Goal: Find specific page/section: Find specific page/section

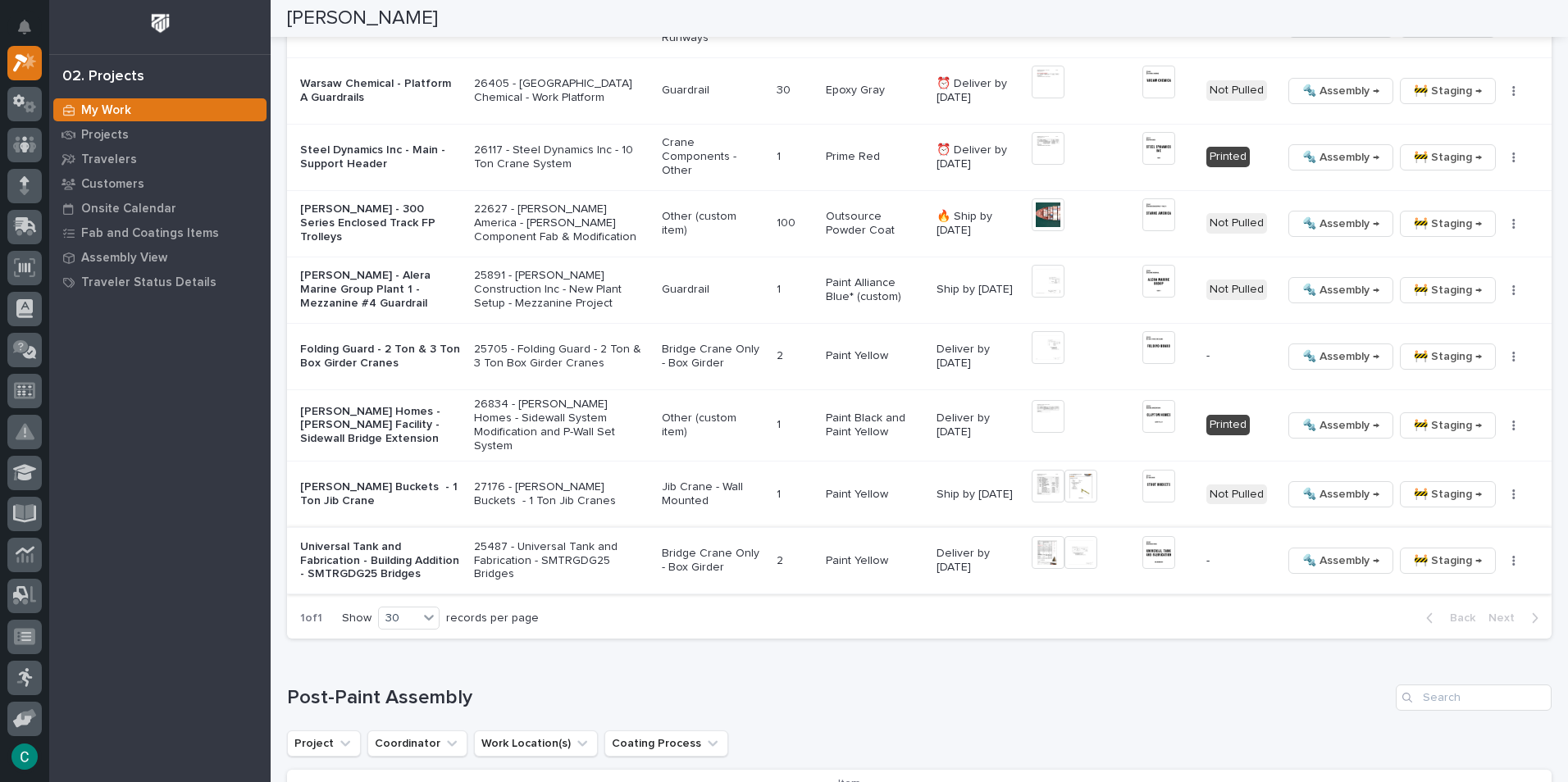
scroll to position [738, 0]
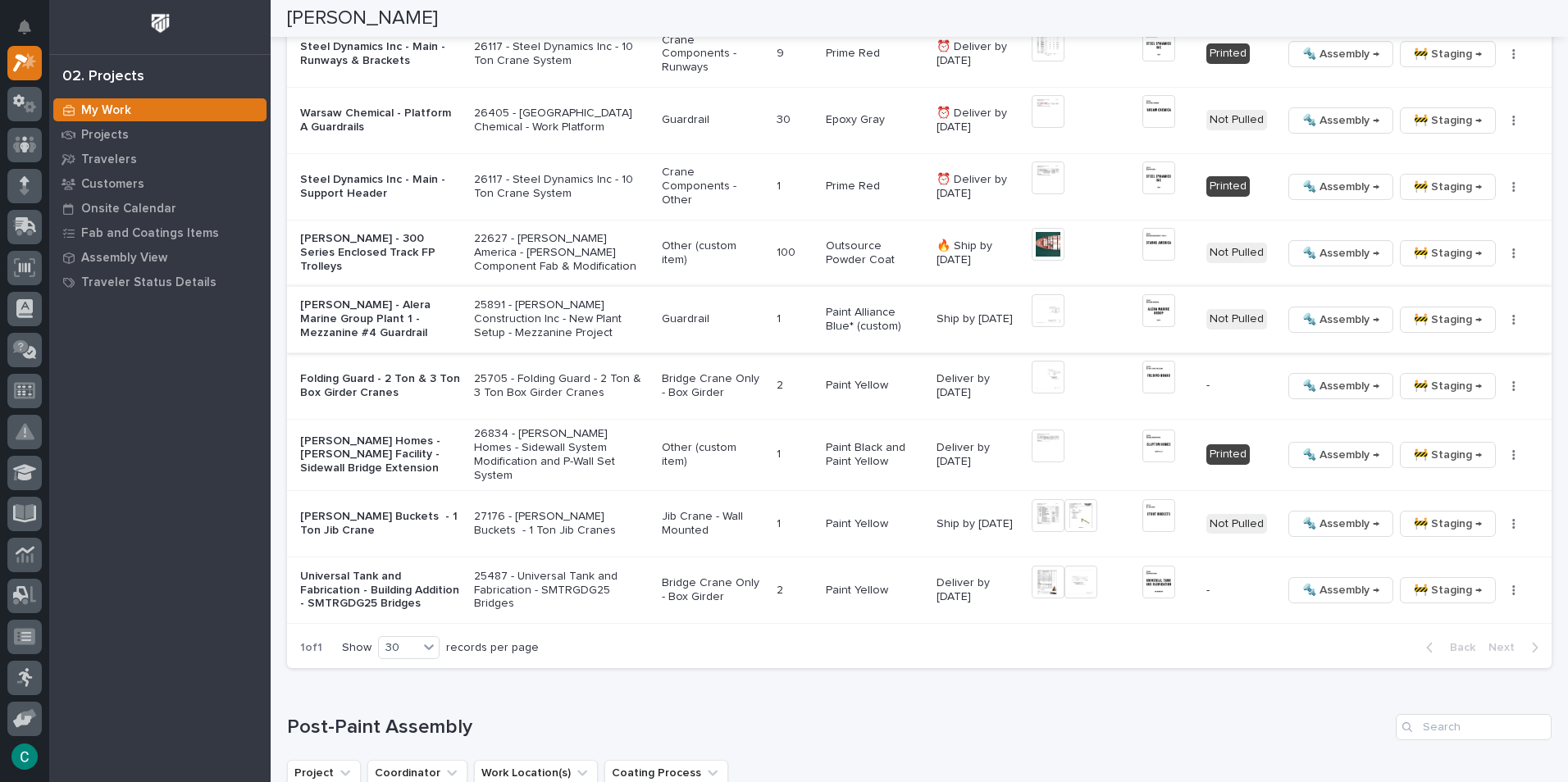
click at [1436, 319] on span "🚧 Staging →" at bounding box center [1448, 319] width 68 height 20
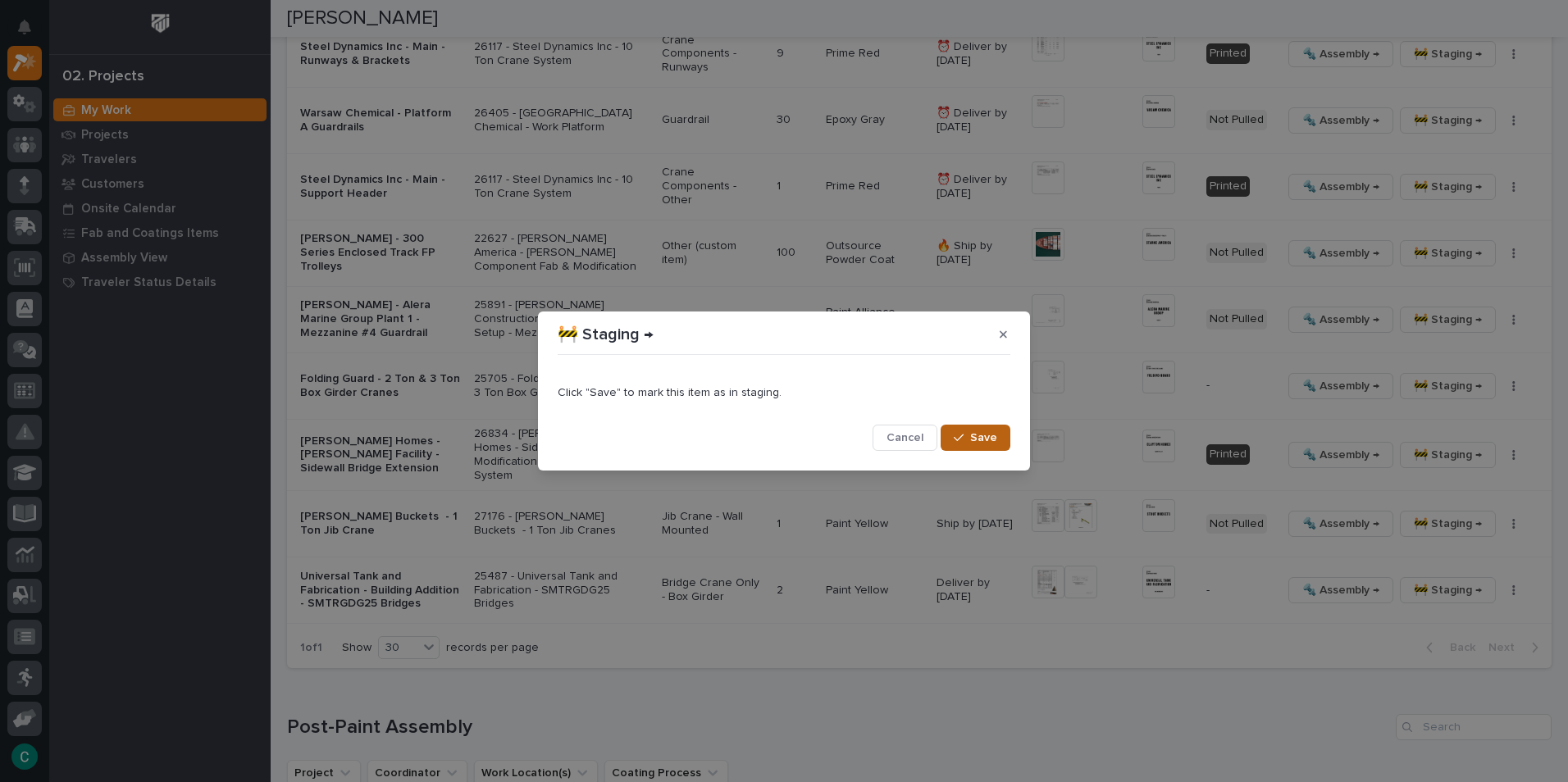
click at [982, 439] on span "Save" at bounding box center [983, 438] width 27 height 15
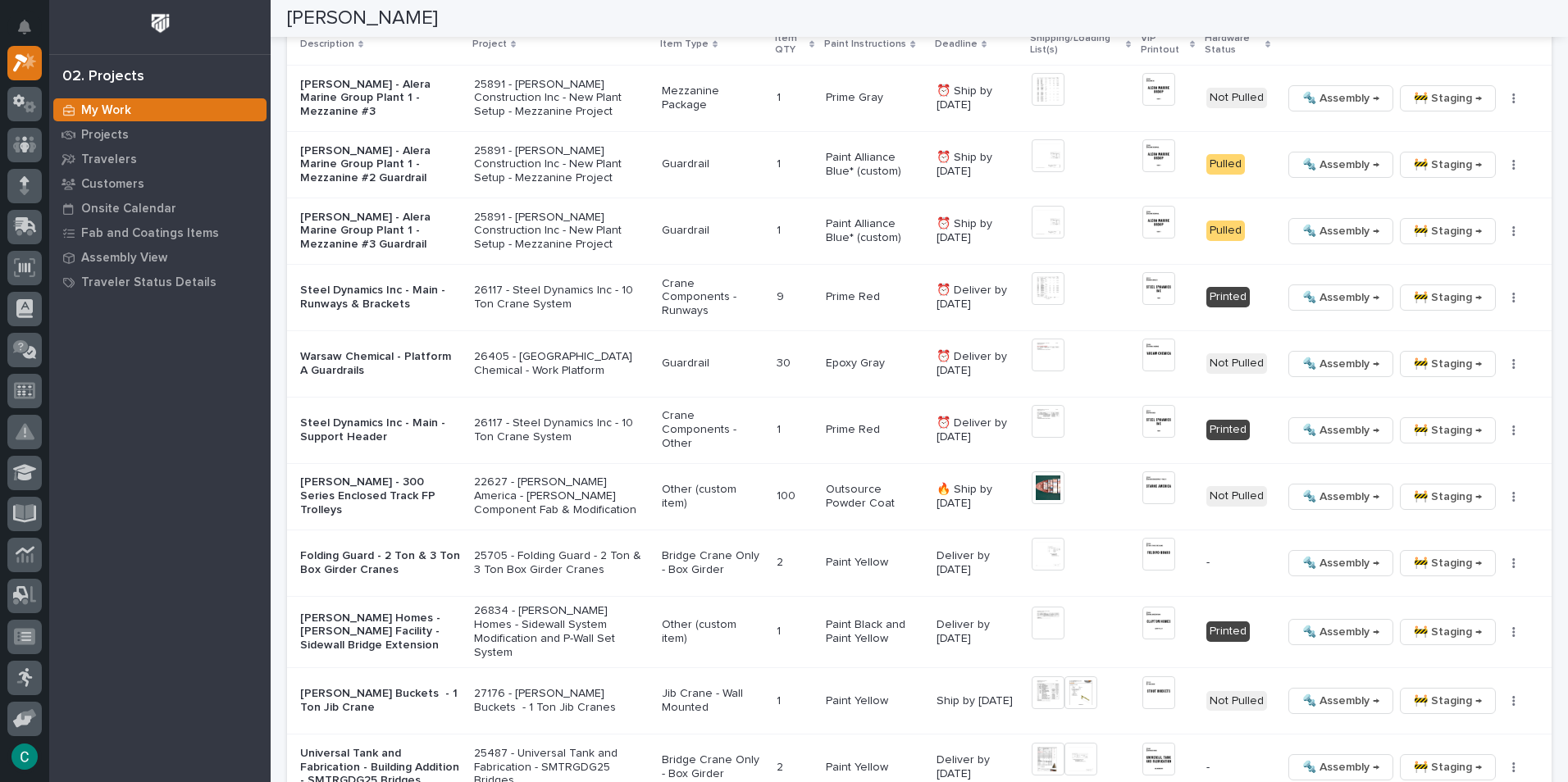
scroll to position [465, 0]
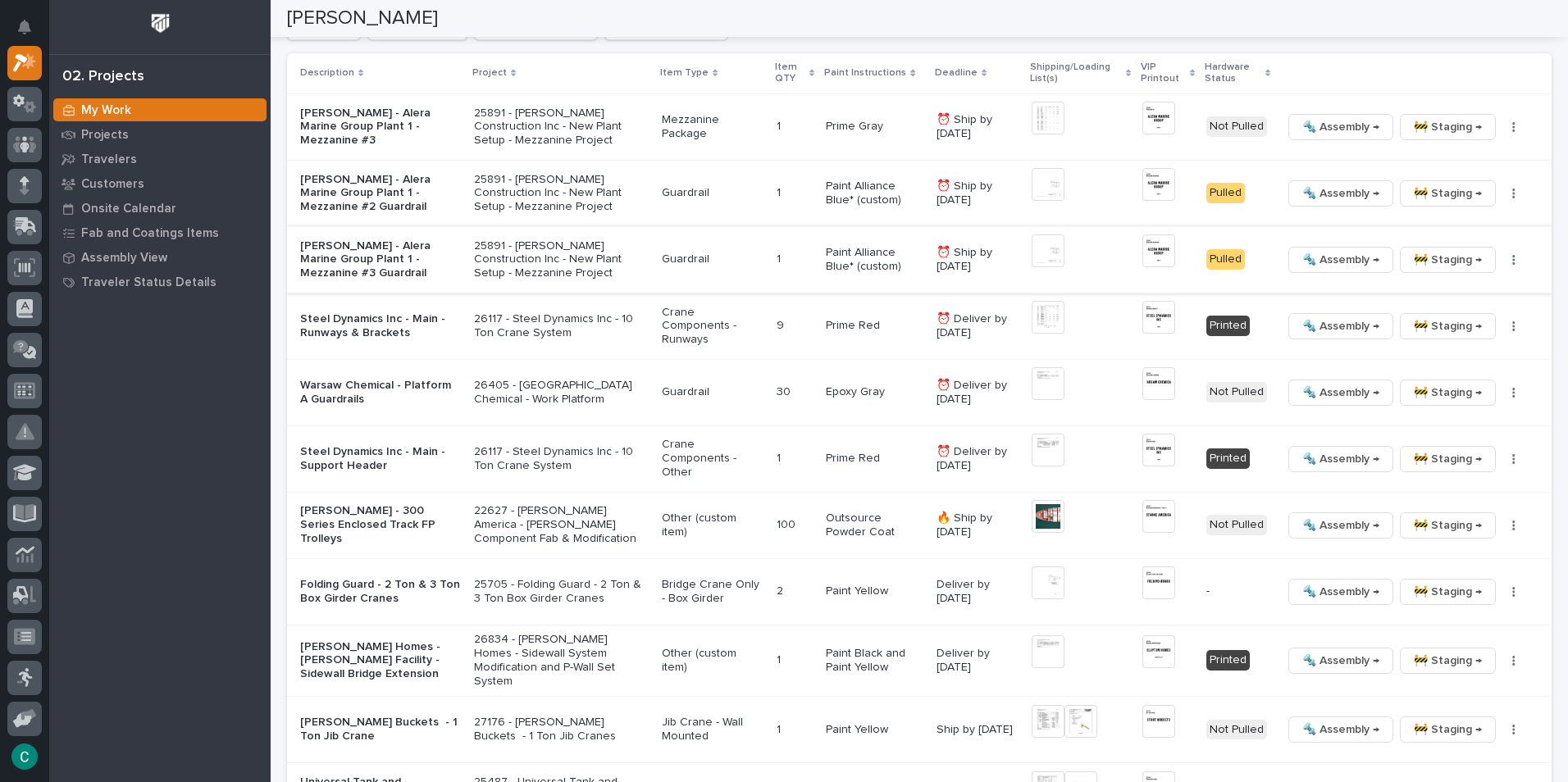
click at [1419, 259] on span "🚧 Staging →" at bounding box center [1448, 260] width 68 height 20
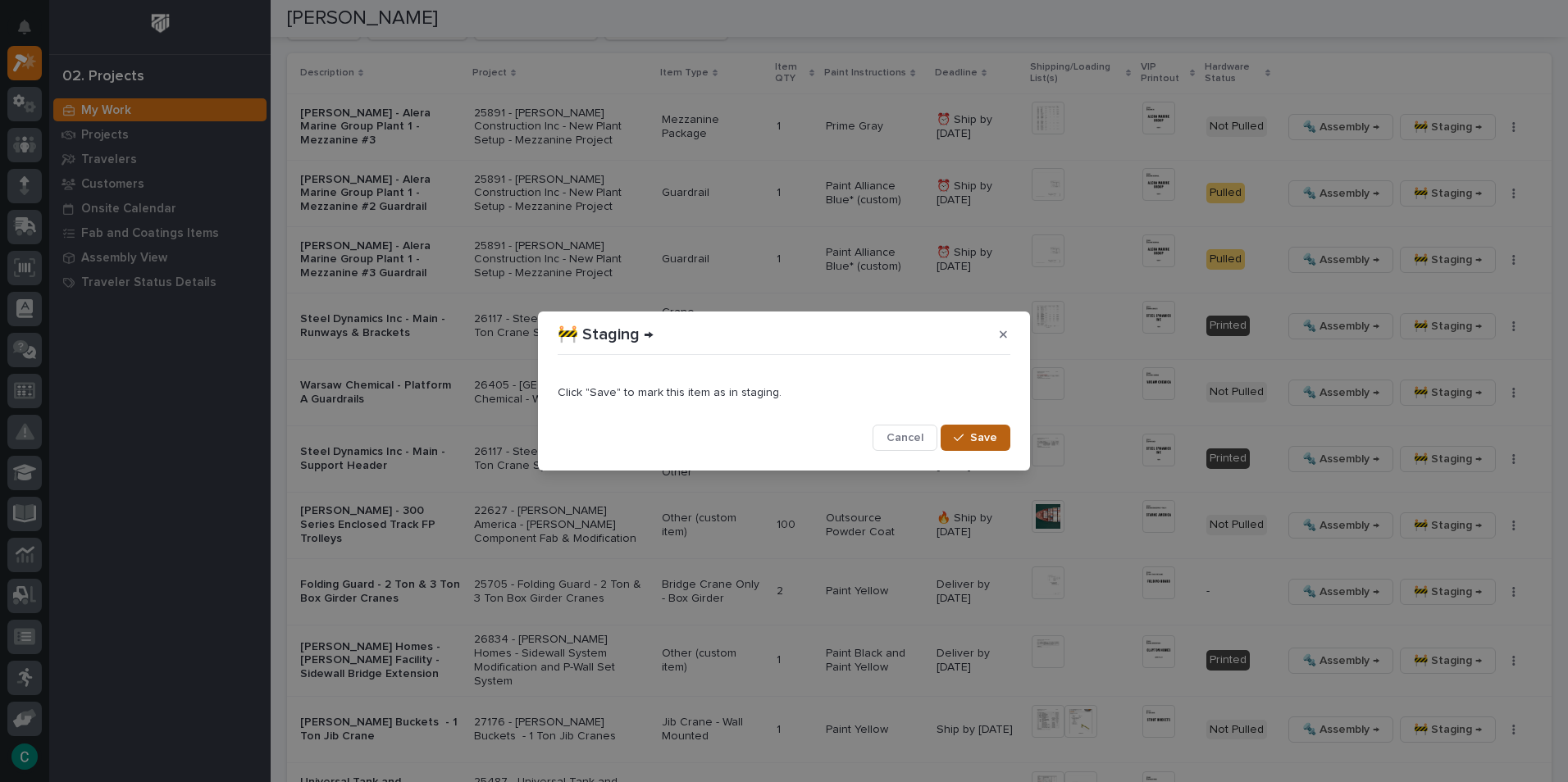
click at [984, 436] on span "Save" at bounding box center [983, 438] width 27 height 15
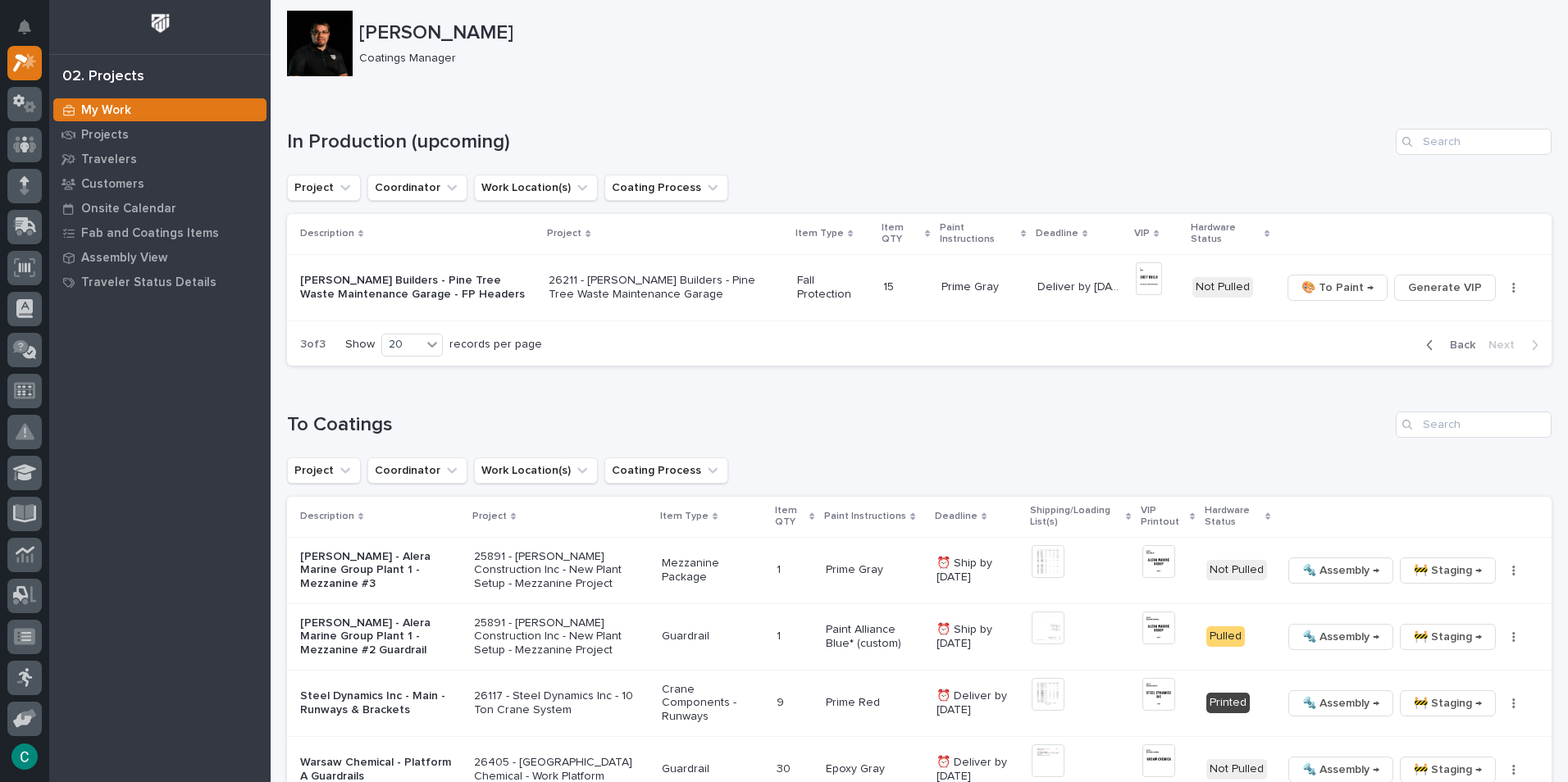
scroll to position [0, 0]
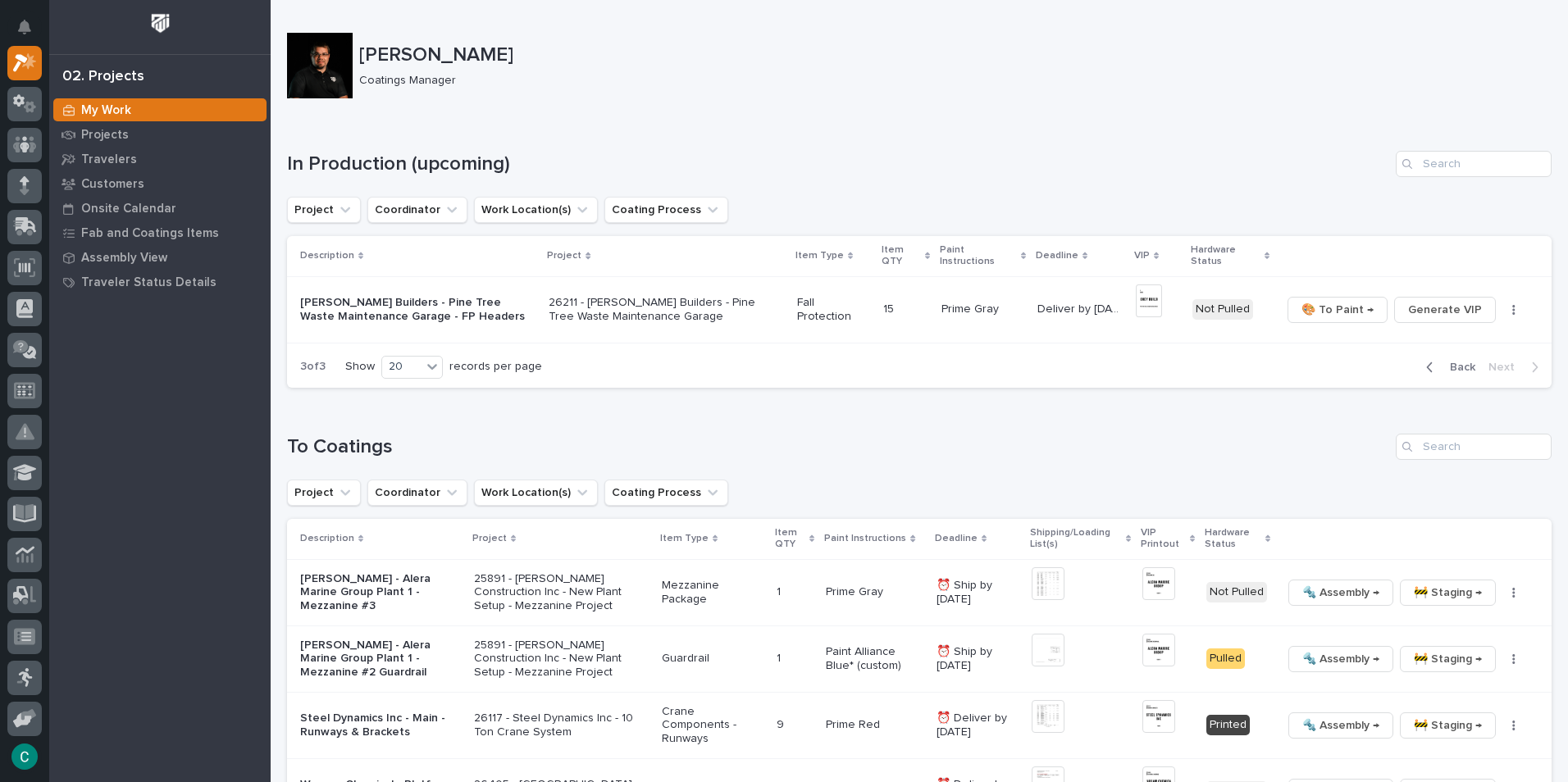
click at [1451, 360] on span "Back" at bounding box center [1458, 367] width 36 height 15
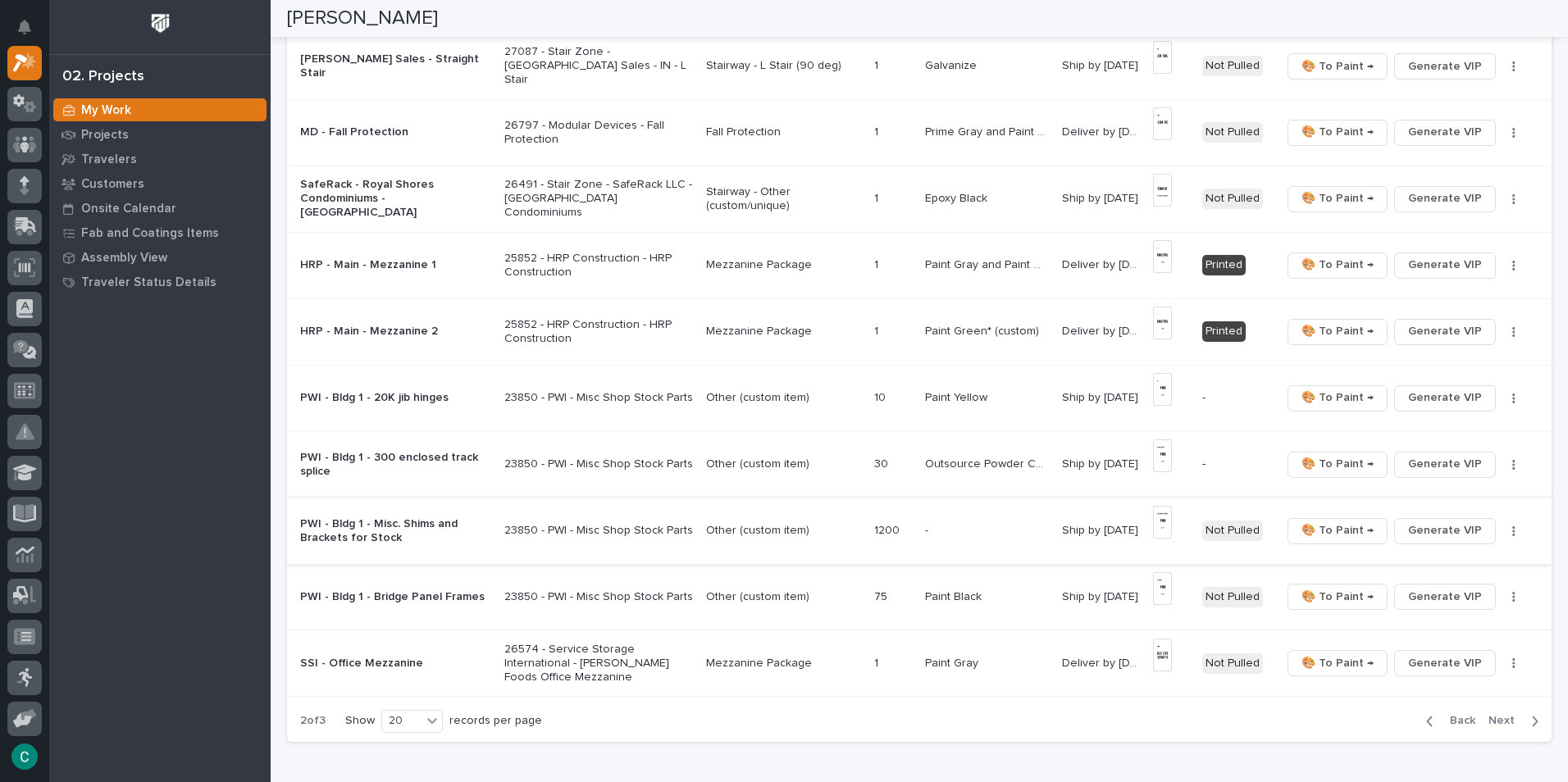
scroll to position [1066, 0]
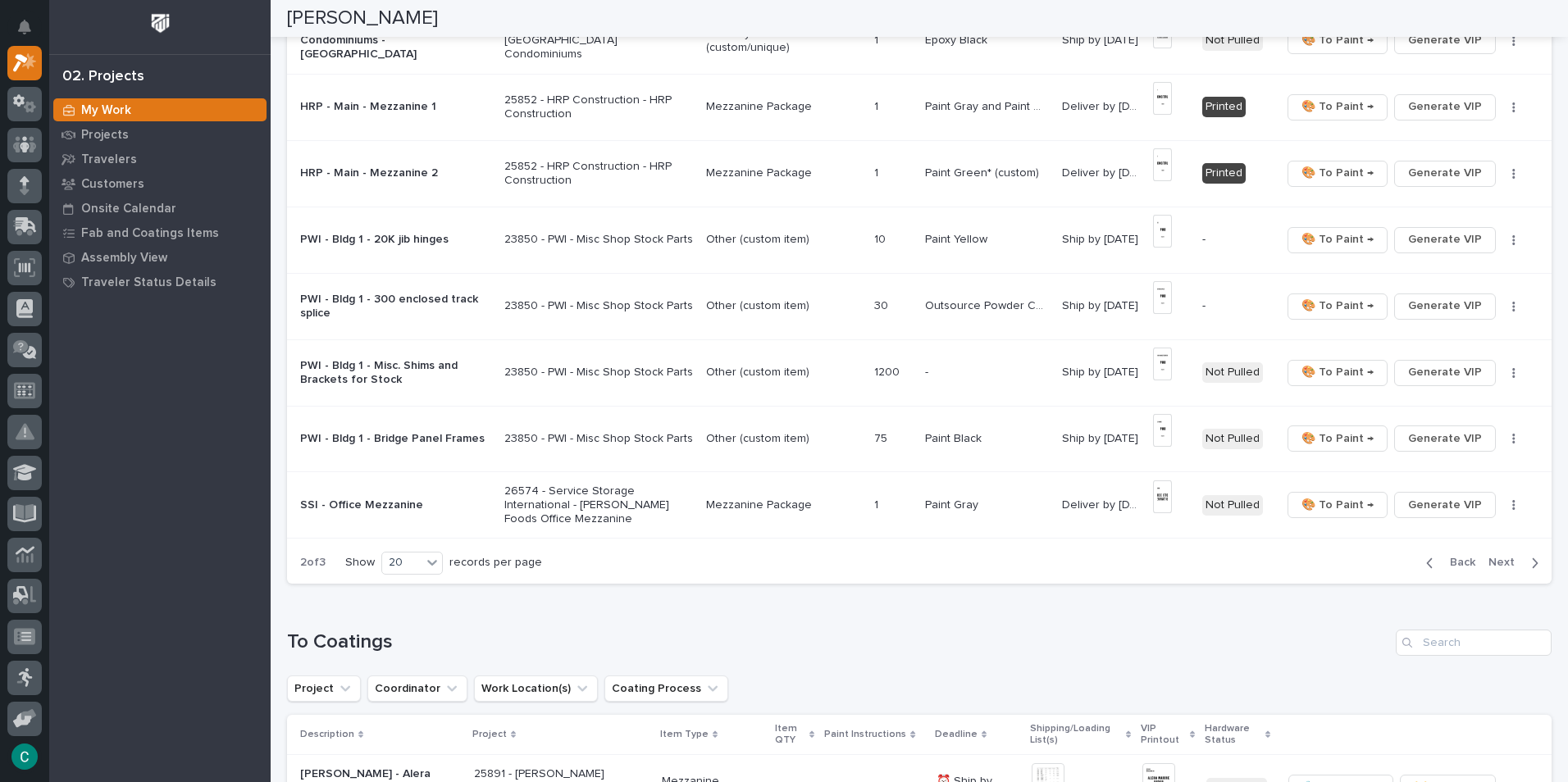
click at [1443, 563] on span "Back" at bounding box center [1458, 562] width 36 height 15
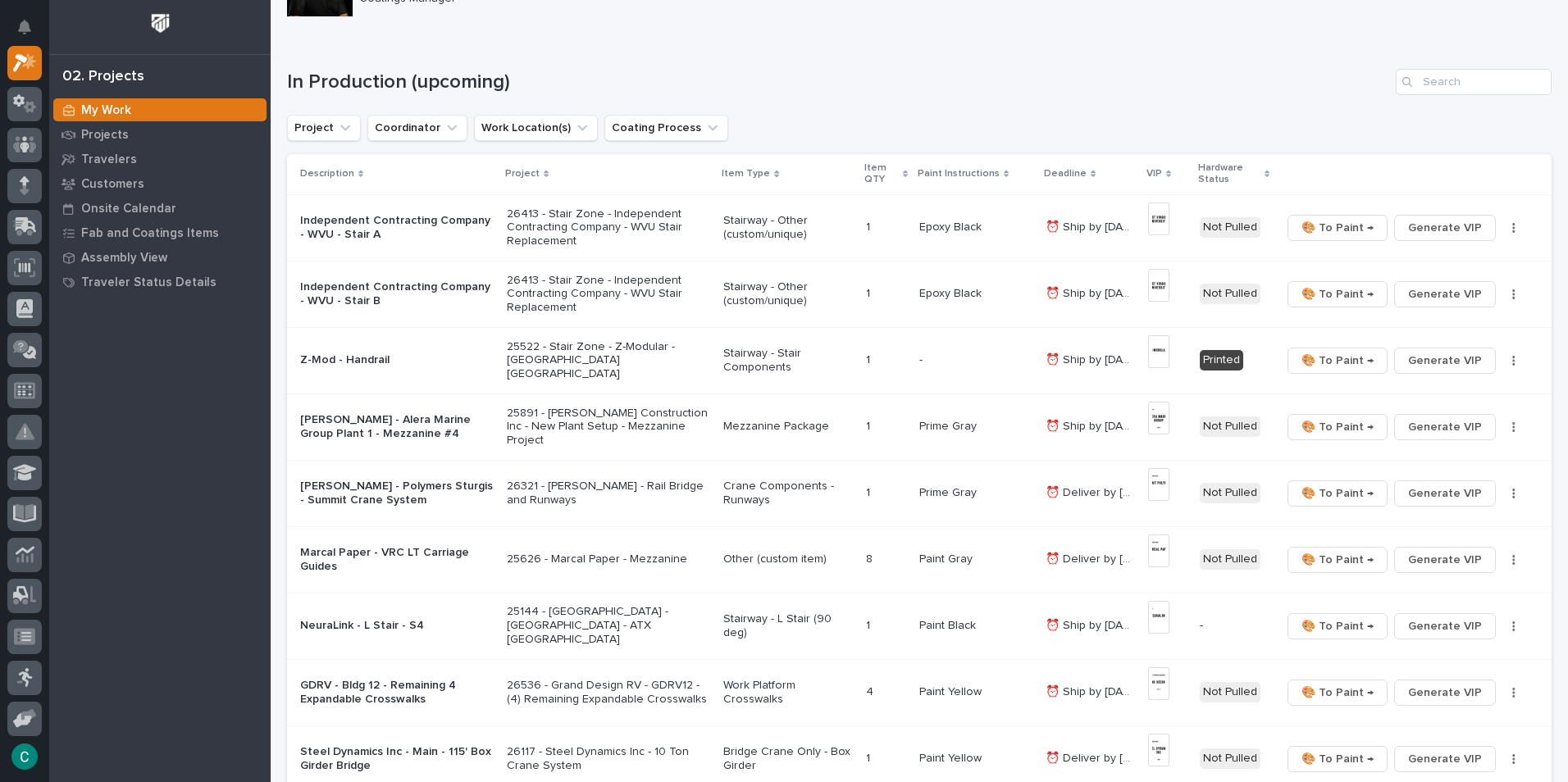
scroll to position [0, 0]
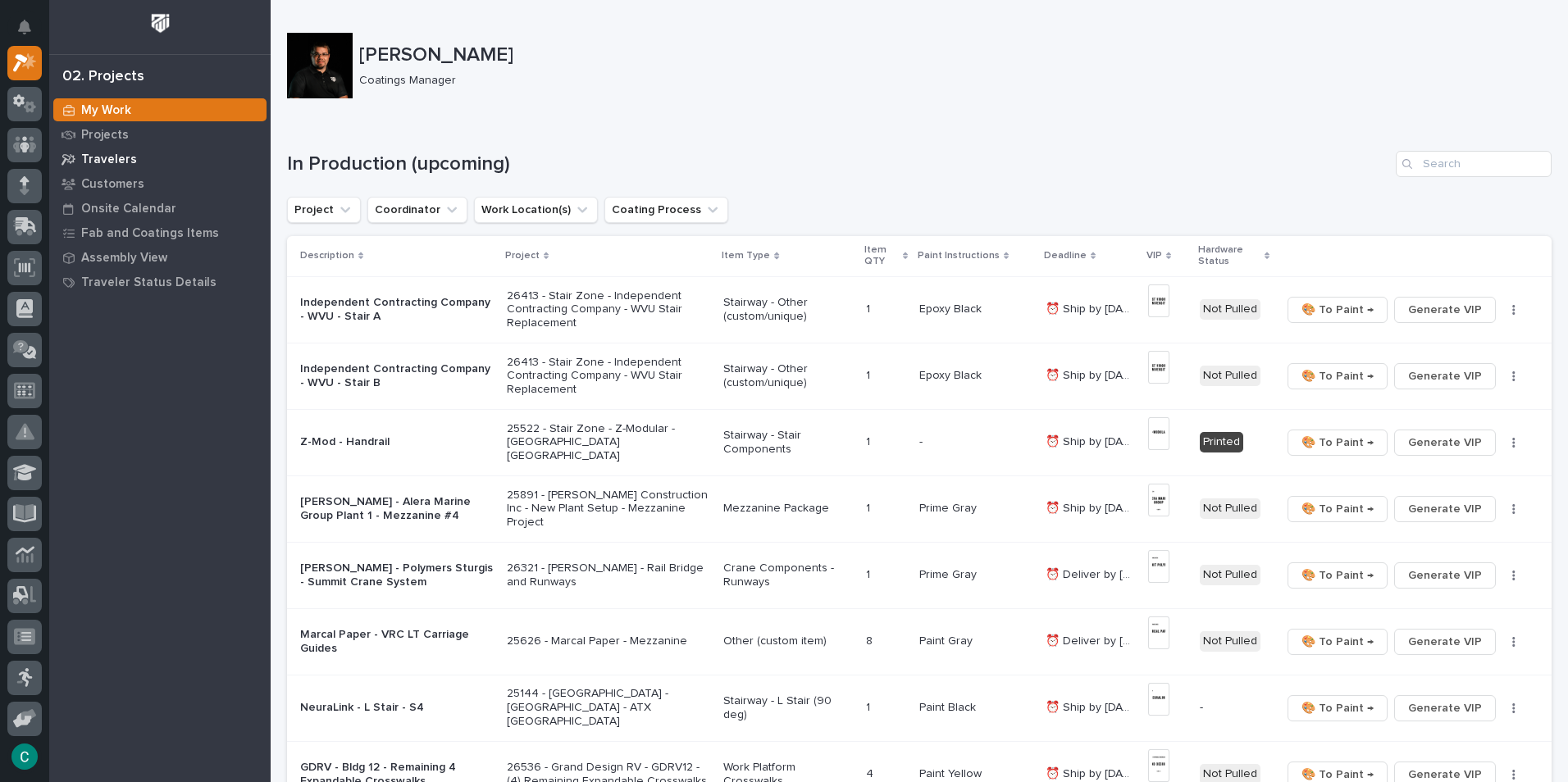
click at [128, 157] on p "Travelers" at bounding box center [109, 159] width 56 height 15
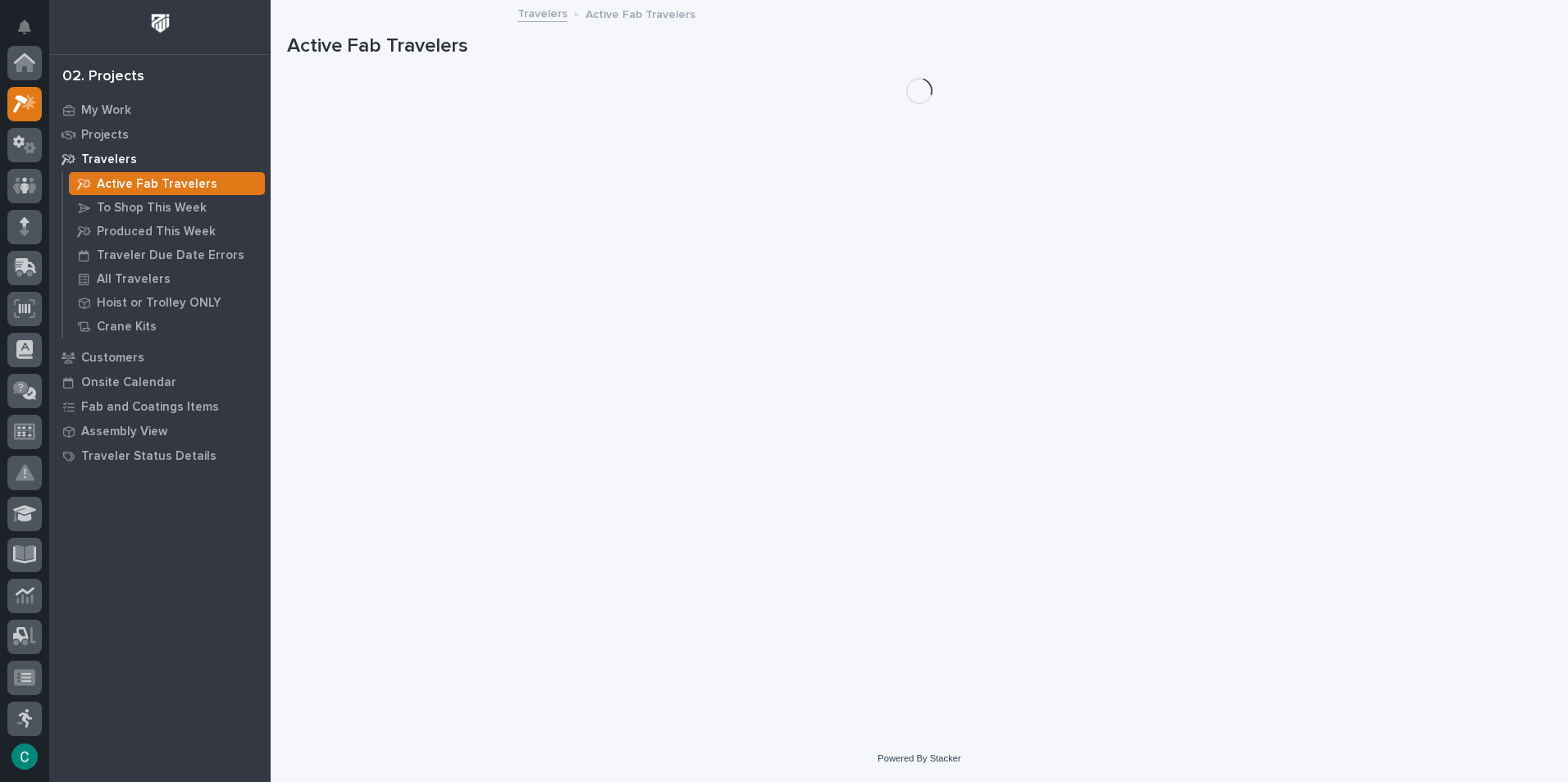
scroll to position [41, 0]
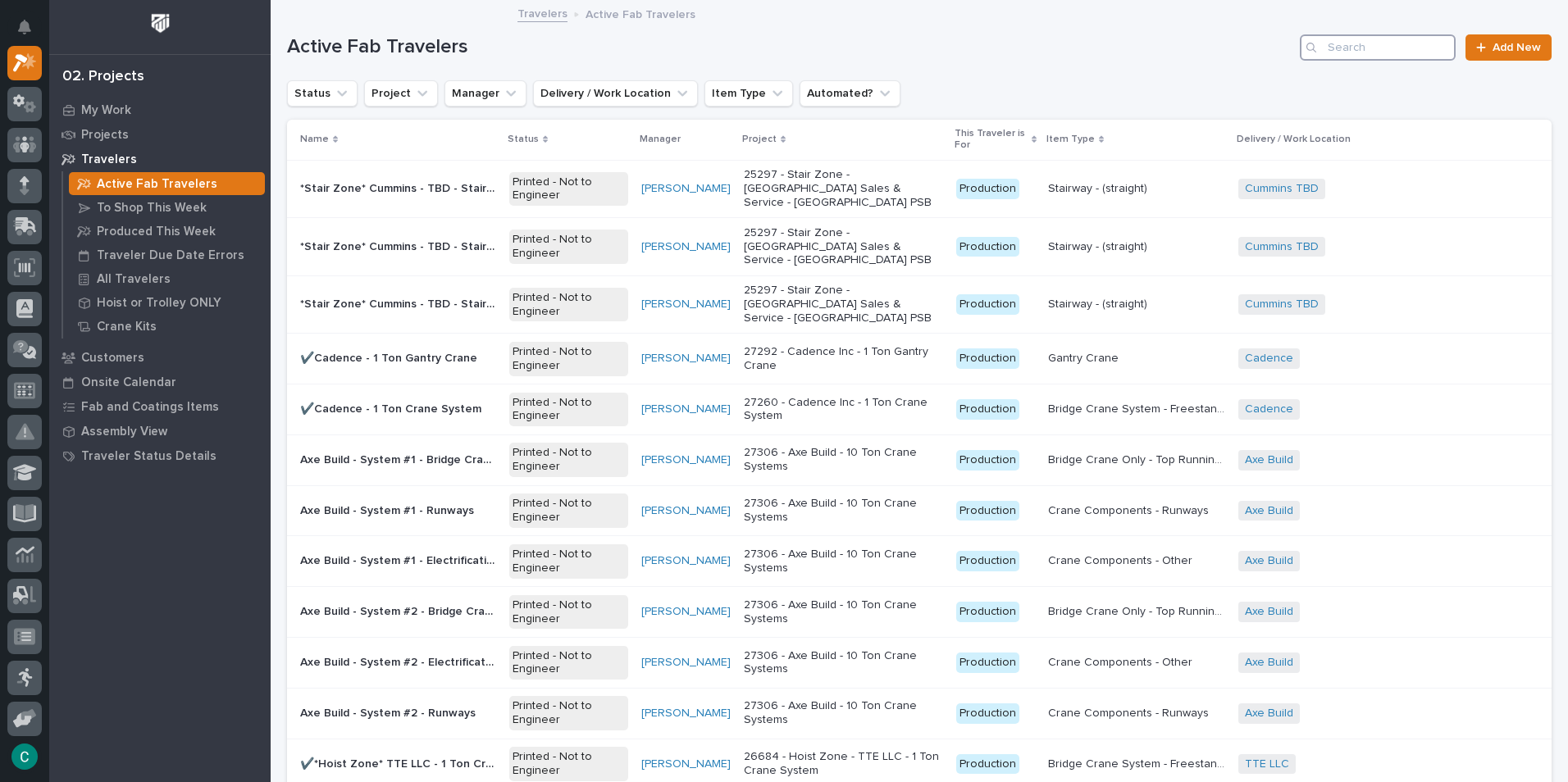
click at [1349, 48] on input "Search" at bounding box center [1378, 47] width 156 height 26
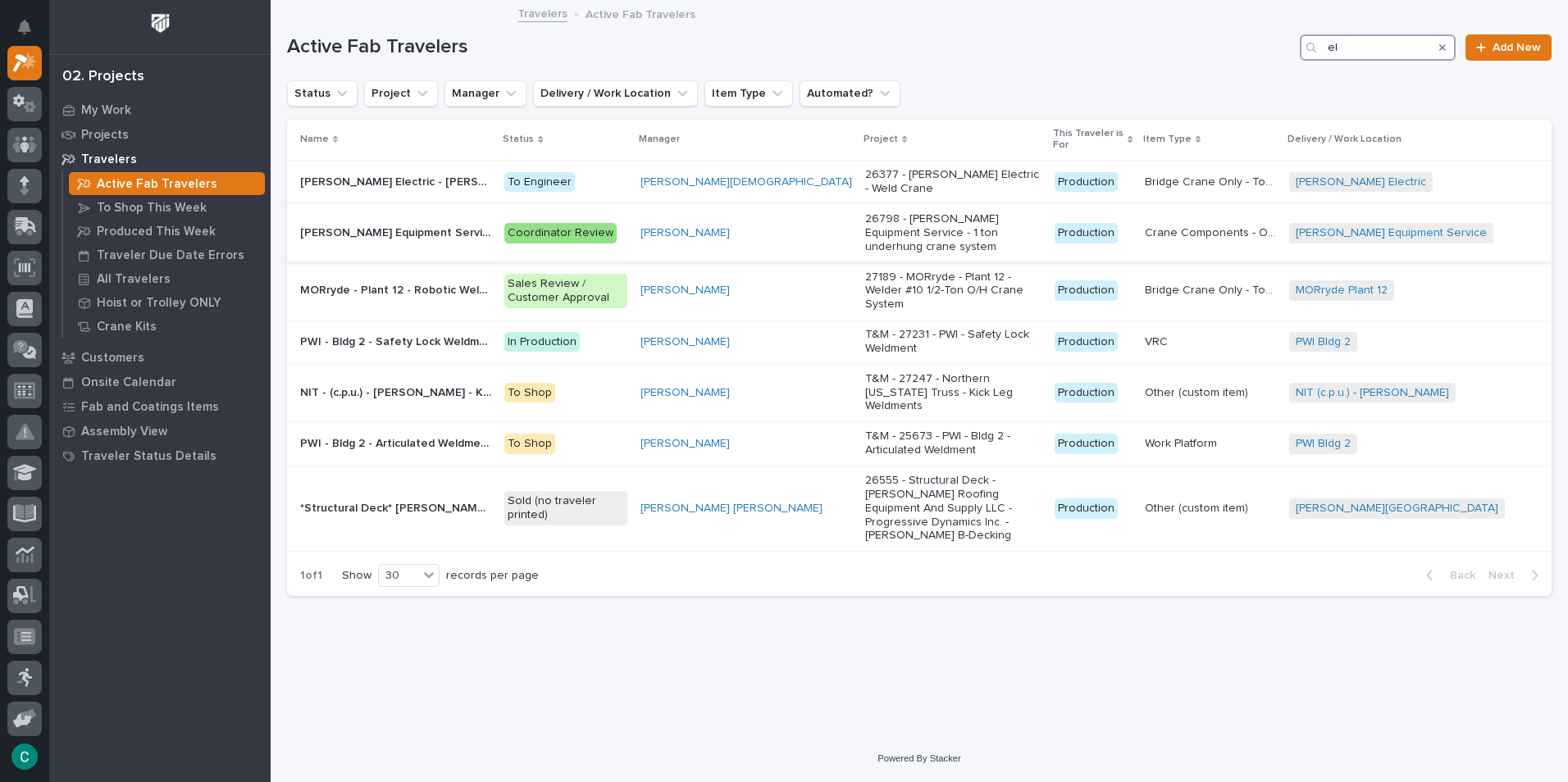
type input "e"
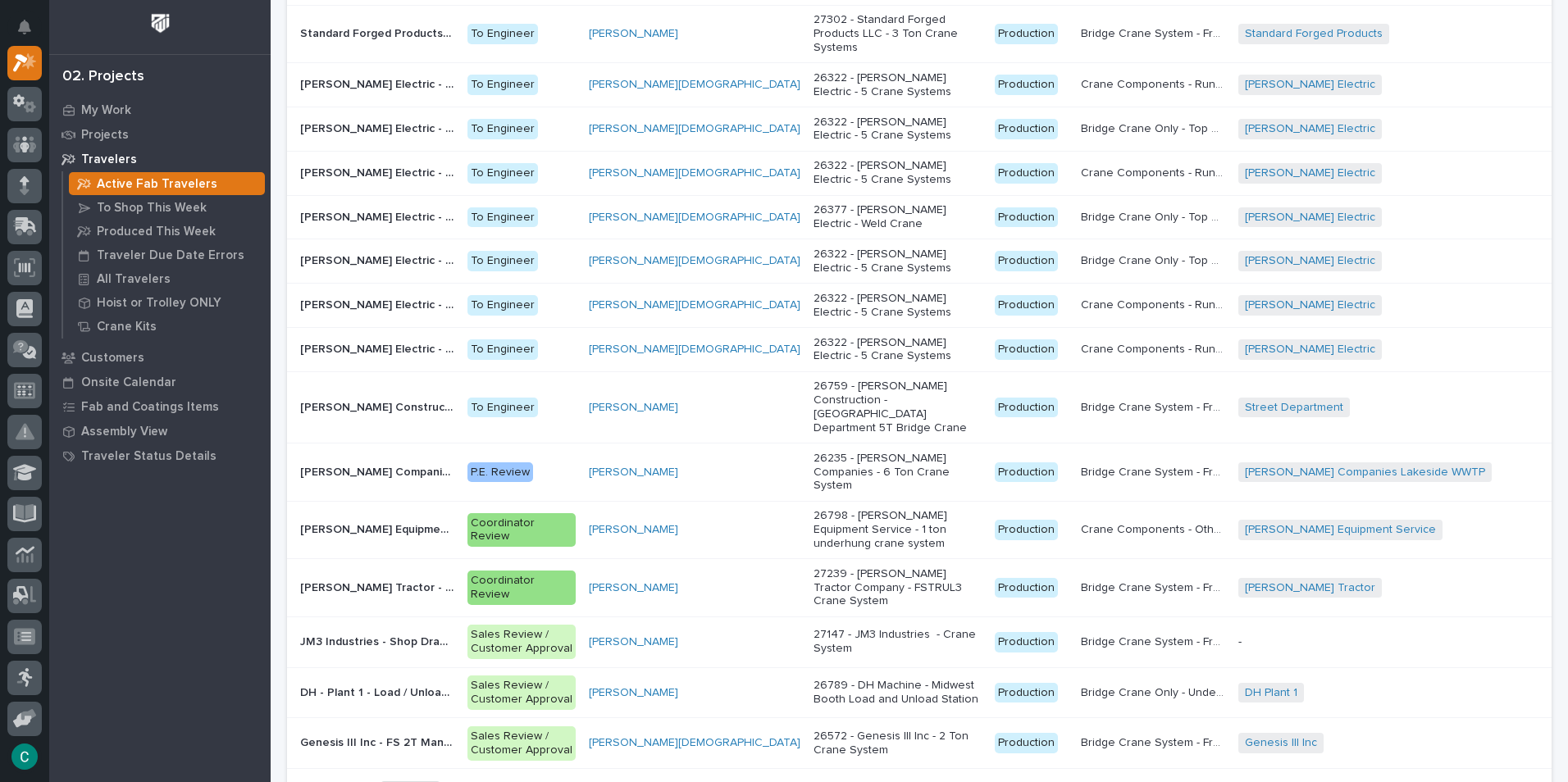
scroll to position [914, 0]
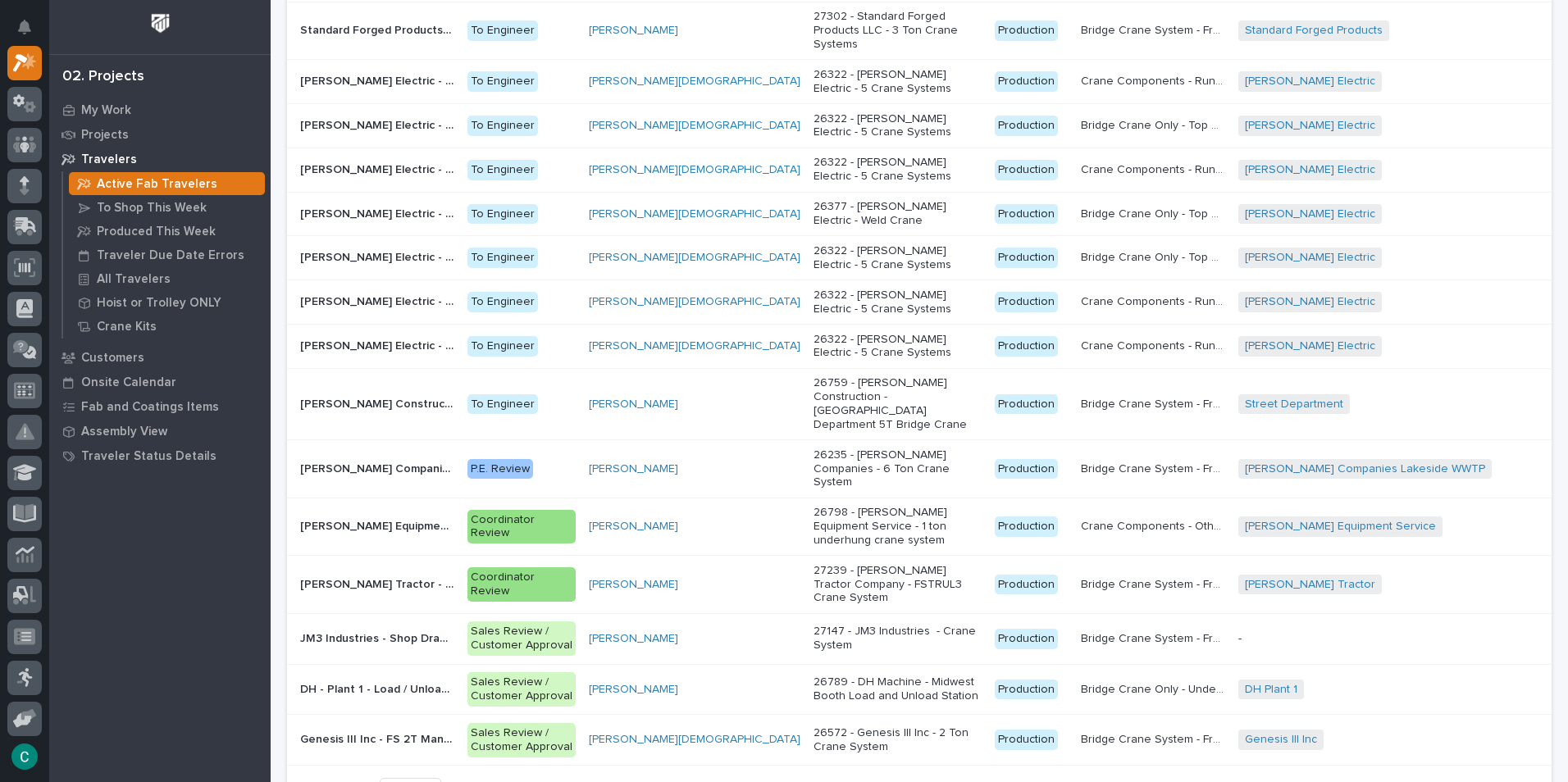
type input "[PERSON_NAME]"
click at [1504, 781] on span "Next" at bounding box center [1507, 789] width 36 height 15
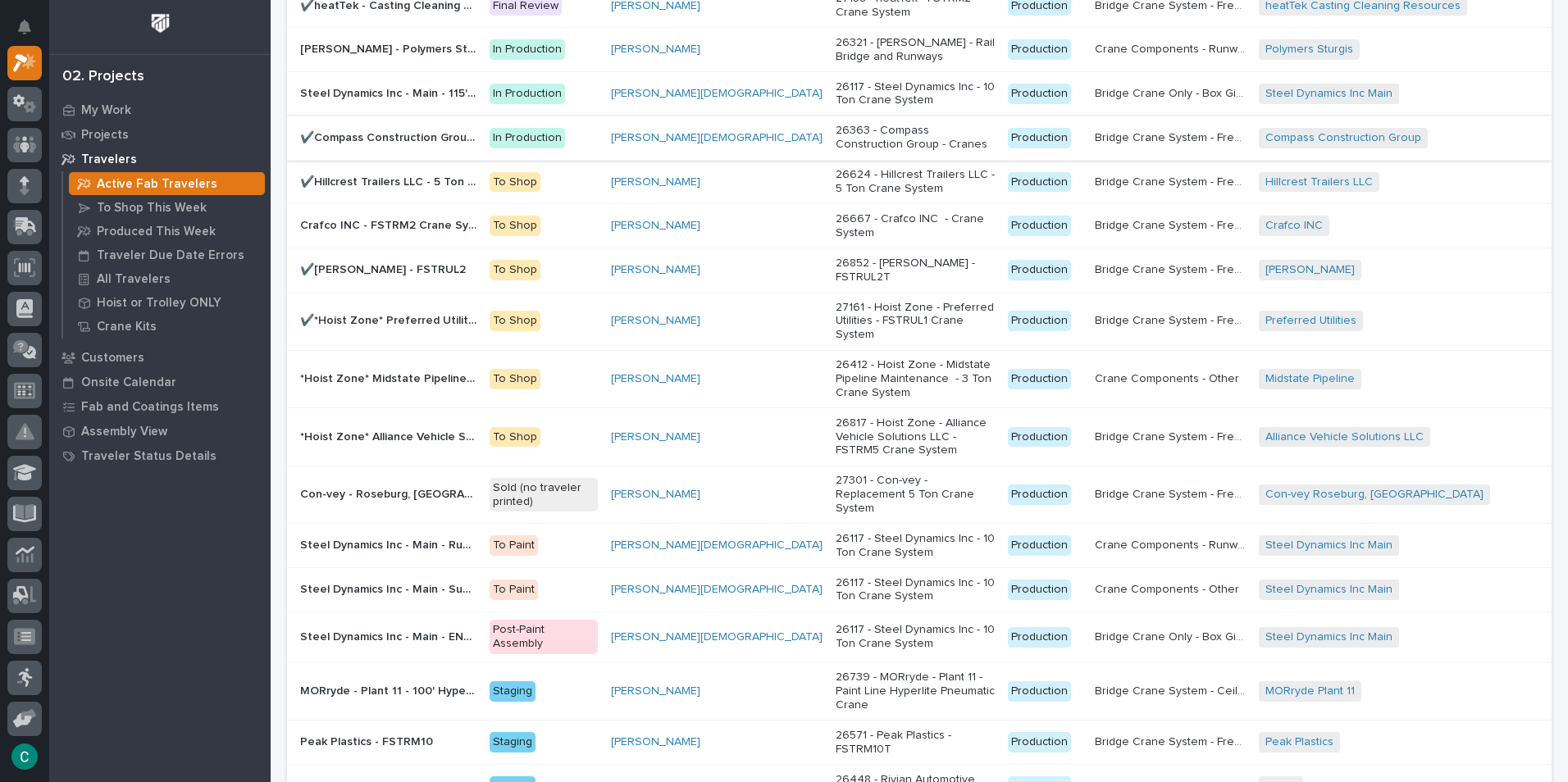
scroll to position [904, 0]
click at [116, 111] on p "My Work" at bounding box center [106, 110] width 50 height 15
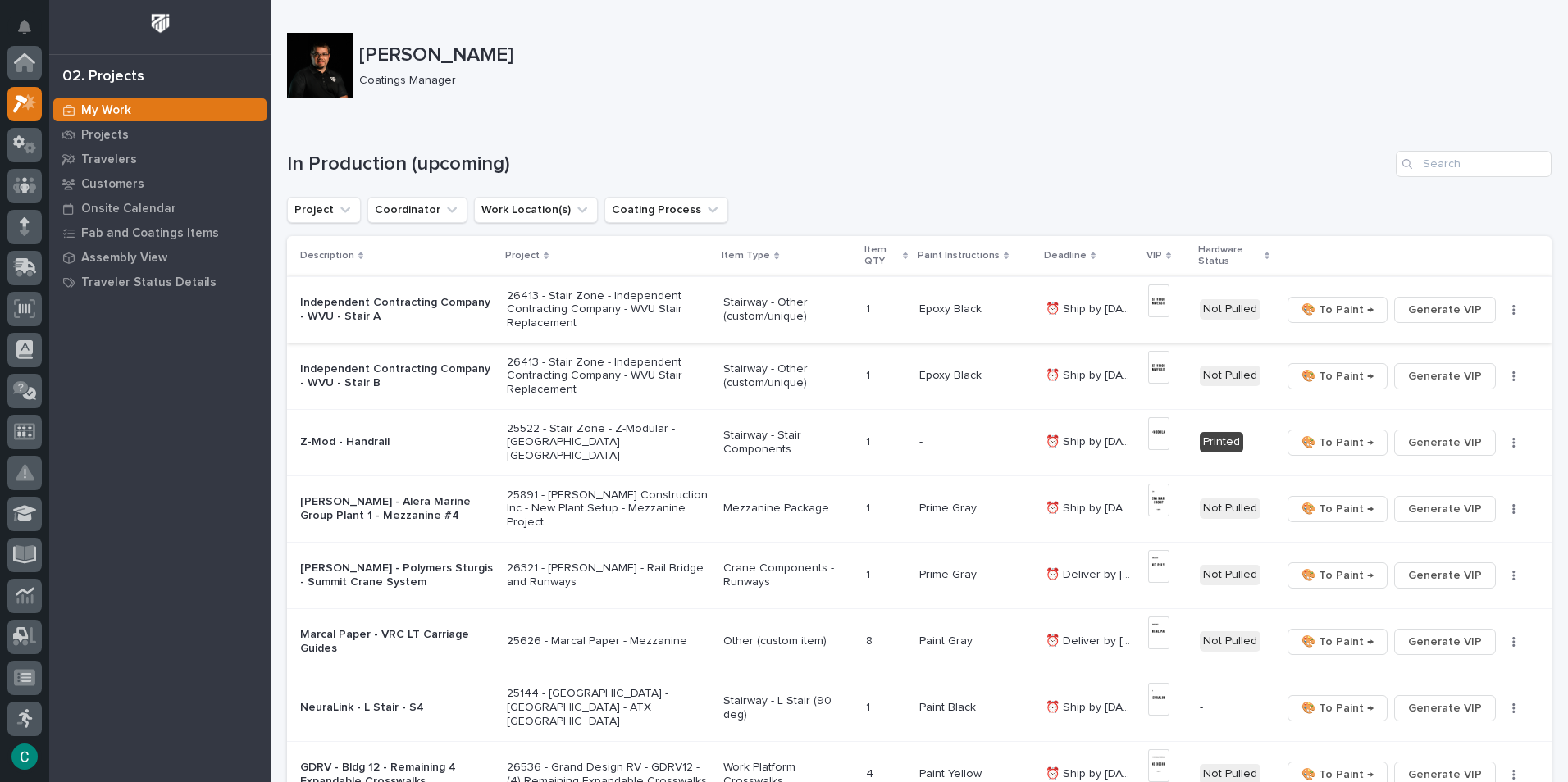
scroll to position [41, 0]
